Goal: Browse casually

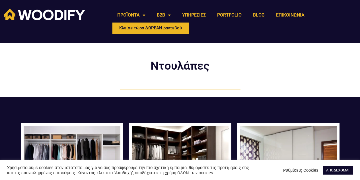
scroll to position [114, 0]
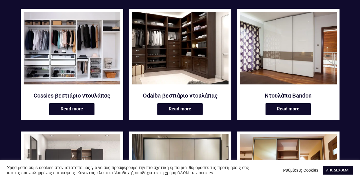
click at [338, 168] on link "ΑΠΟΔΕΧΟΜΑΙ" at bounding box center [338, 169] width 30 height 9
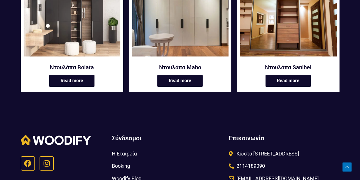
scroll to position [228, 0]
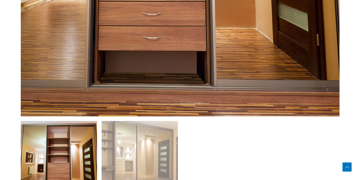
scroll to position [398, 0]
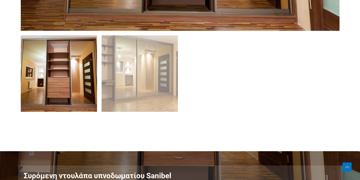
click at [54, 80] on img at bounding box center [59, 73] width 76 height 76
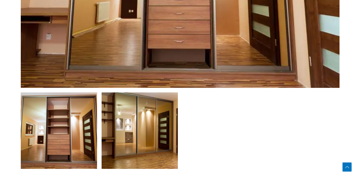
click at [138, 138] on img at bounding box center [140, 130] width 76 height 76
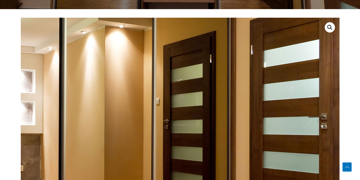
scroll to position [199, 0]
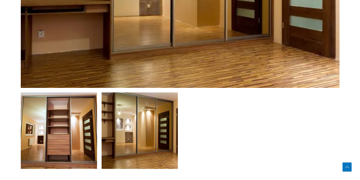
click at [85, 141] on img at bounding box center [59, 130] width 76 height 76
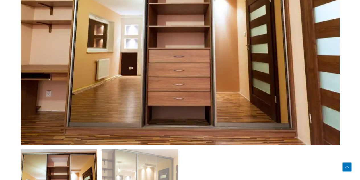
scroll to position [370, 0]
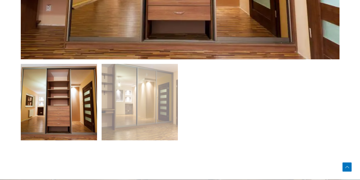
click at [91, 114] on img at bounding box center [59, 102] width 76 height 76
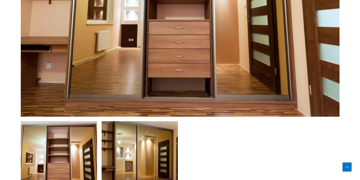
click at [149, 160] on img at bounding box center [140, 159] width 76 height 76
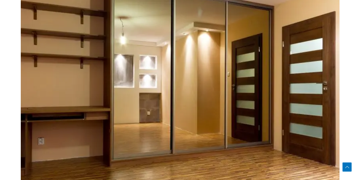
scroll to position [199, 0]
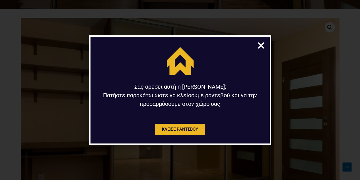
click at [262, 47] on icon "Close" at bounding box center [261, 45] width 9 height 9
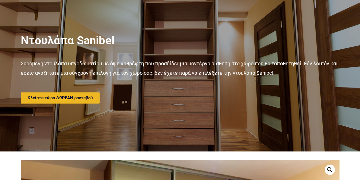
scroll to position [0, 0]
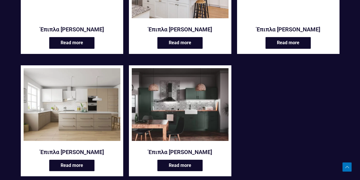
scroll to position [1053, 0]
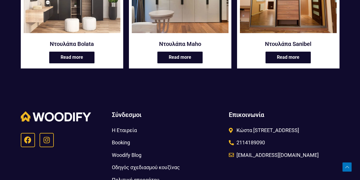
scroll to position [336, 0]
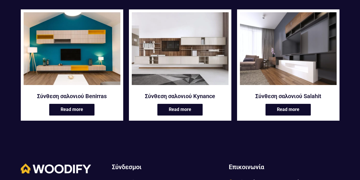
scroll to position [114, 0]
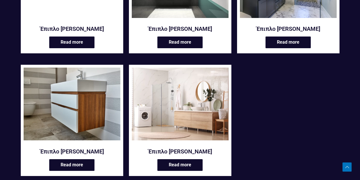
scroll to position [370, 0]
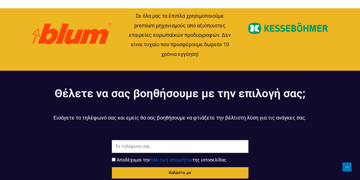
scroll to position [569, 0]
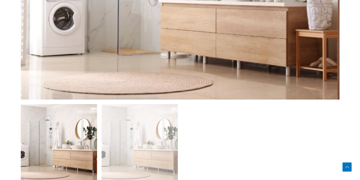
scroll to position [484, 0]
